Goal: Navigation & Orientation: Find specific page/section

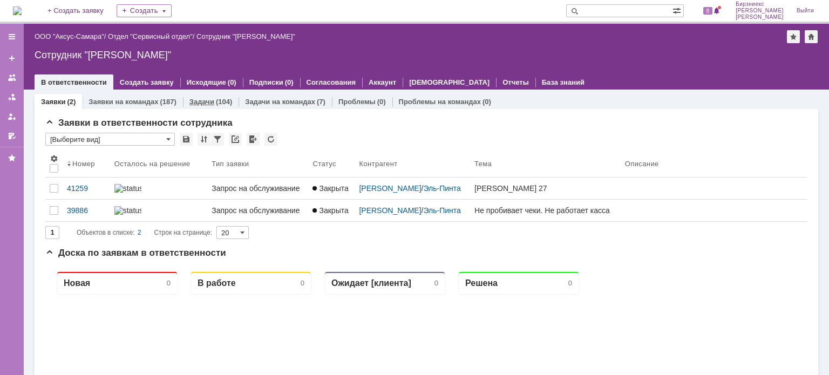
click at [214, 105] on div "Задачи (104)" at bounding box center [211, 102] width 56 height 16
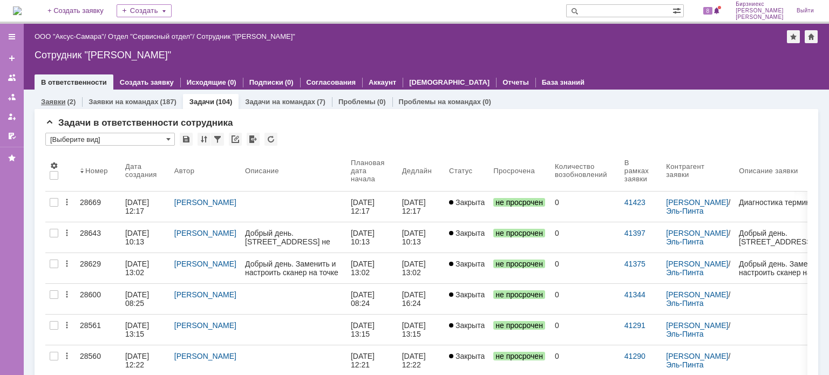
click at [73, 98] on div "(2)" at bounding box center [71, 102] width 9 height 8
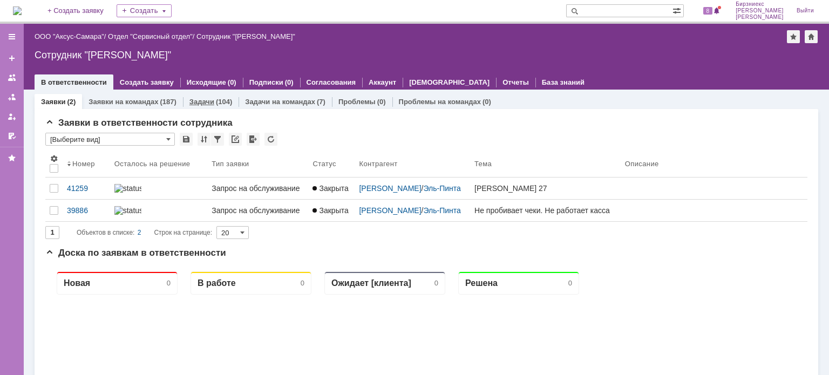
click at [198, 103] on link "Задачи" at bounding box center [201, 102] width 25 height 8
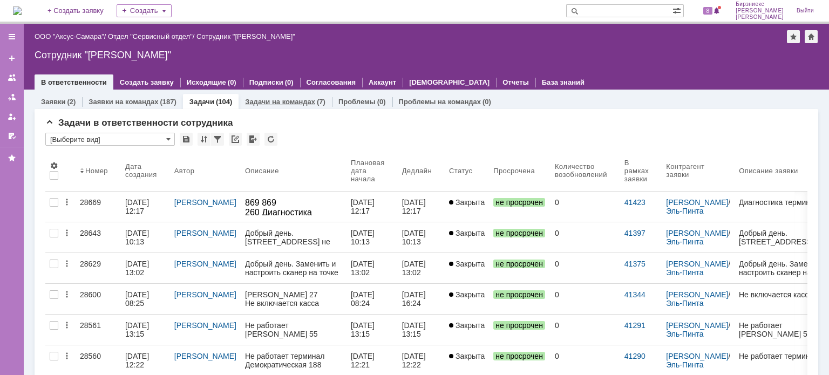
click at [285, 99] on link "Задачи на командах" at bounding box center [280, 102] width 70 height 8
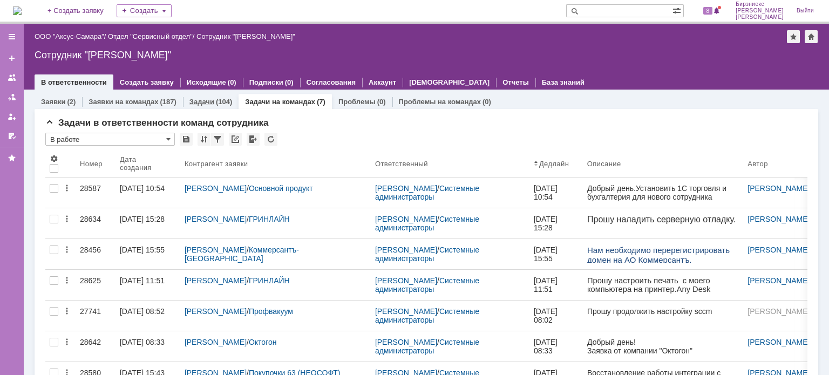
click at [198, 105] on div "Задачи (104)" at bounding box center [211, 102] width 56 height 16
